Goal: Complete application form

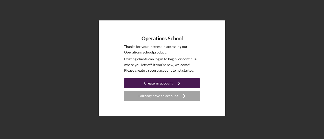
click at [155, 83] on div "Create an account" at bounding box center [158, 83] width 29 height 10
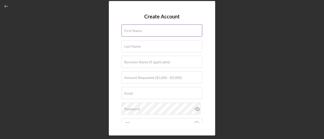
click at [138, 31] on label "First Name" at bounding box center [132, 31] width 17 height 4
click at [138, 31] on input "First Name" at bounding box center [161, 31] width 81 height 12
type input "Achsha"
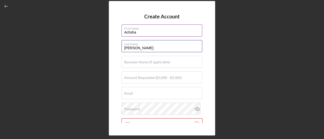
type input "[PERSON_NAME]"
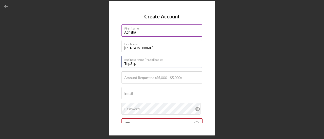
type input "TripSlip"
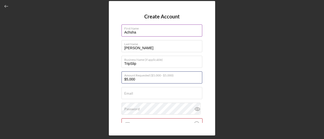
type input "$5,000"
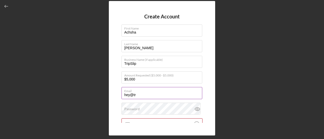
type input "[EMAIL_ADDRESS][DOMAIN_NAME]"
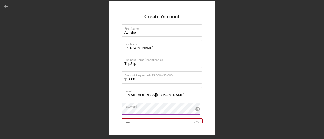
click at [195, 109] on icon at bounding box center [197, 109] width 13 height 13
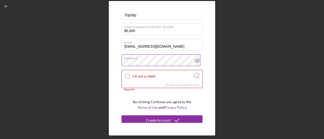
scroll to position [51, 0]
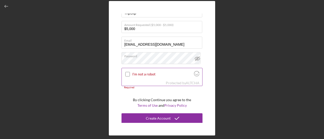
click at [125, 74] on input "I'm not a robot" at bounding box center [127, 74] width 5 height 5
checkbox input "true"
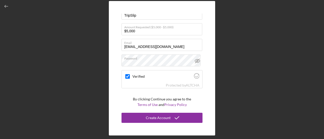
scroll to position [48, 0]
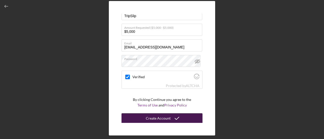
click at [156, 116] on div "Create Account" at bounding box center [158, 118] width 25 height 10
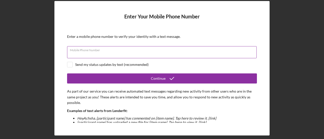
click at [111, 52] on input "Mobile Phone Number" at bounding box center [161, 52] width 189 height 12
type input "[PHONE_NUMBER]"
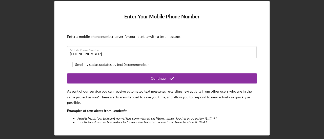
click at [67, 60] on form "Enter Your Mobile Phone Number Enter a mobile phone number to verify your ident…" at bounding box center [162, 68] width 190 height 109
click at [69, 64] on input "checkbox" at bounding box center [69, 64] width 5 height 5
checkbox input "true"
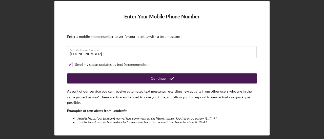
click at [148, 82] on button "Continue" at bounding box center [162, 79] width 190 height 10
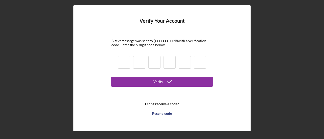
click at [120, 61] on input at bounding box center [124, 62] width 12 height 13
type input "9"
type input "7"
type input "9"
type input "8"
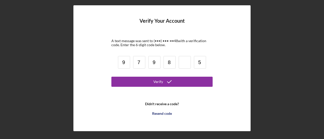
type input "5"
click at [187, 61] on input at bounding box center [184, 62] width 12 height 13
type input "0"
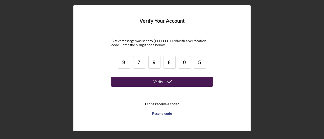
click at [192, 80] on button "Verify" at bounding box center [161, 82] width 101 height 10
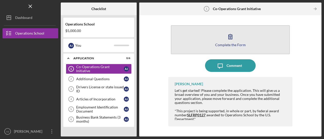
click at [236, 41] on icon "button" at bounding box center [230, 36] width 13 height 13
